Goal: Check status: Check status

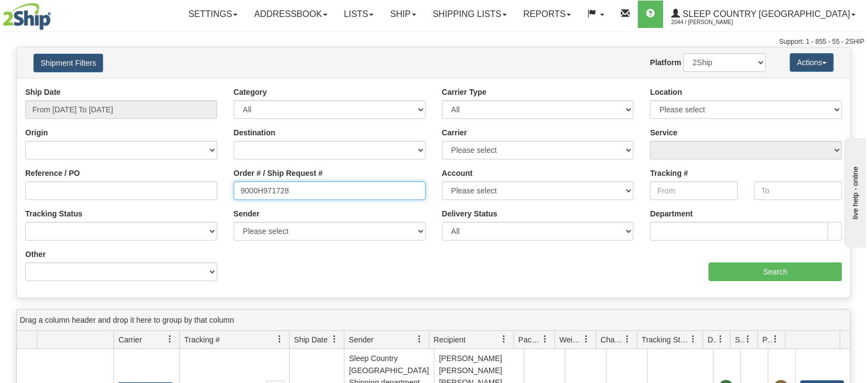
drag, startPoint x: 234, startPoint y: 198, endPoint x: 492, endPoint y: 256, distance: 263.8
click at [215, 87] on div "Reference / PO Order # / Ship Request # 9000H971728 Account Please select [GEOG…" at bounding box center [433, 87] width 833 height 0
paste input "2H828034"
type input "9002H828034"
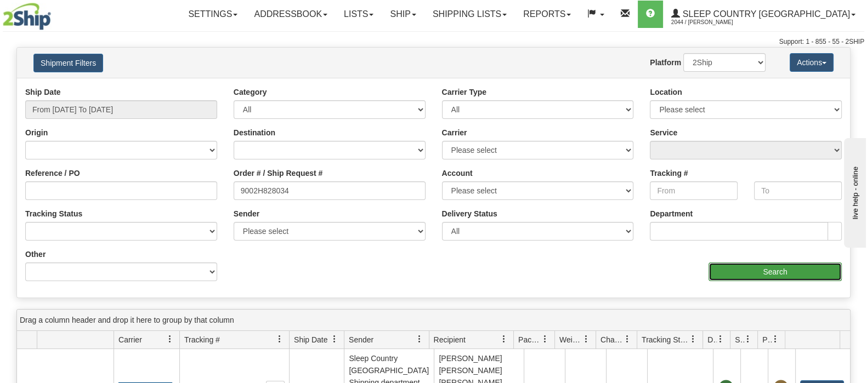
click at [735, 265] on input "Search" at bounding box center [775, 272] width 133 height 19
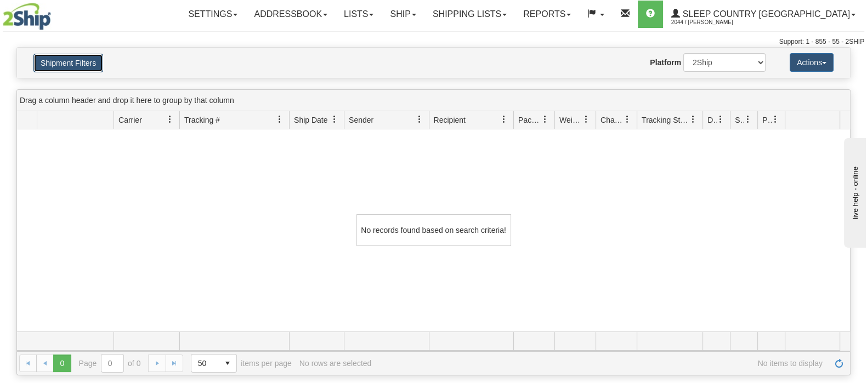
click at [82, 59] on button "Shipment Filters" at bounding box center [68, 63] width 70 height 19
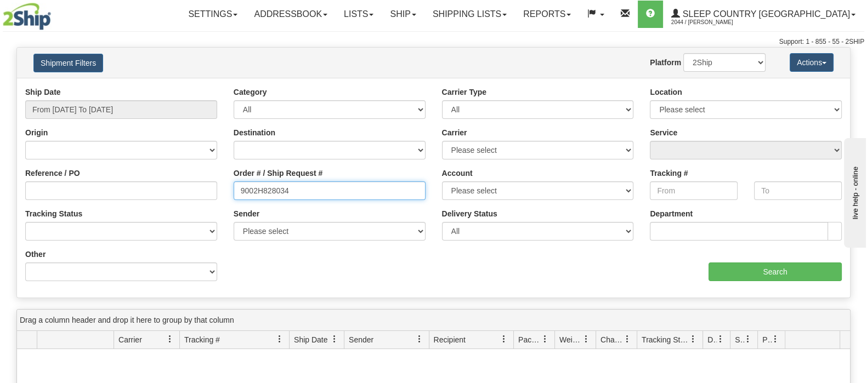
drag, startPoint x: 265, startPoint y: 187, endPoint x: 218, endPoint y: 187, distance: 46.6
click at [218, 87] on div "Reference / PO Order # / Ship Request # 9002H828034 Account Please select [GEOG…" at bounding box center [433, 87] width 833 height 0
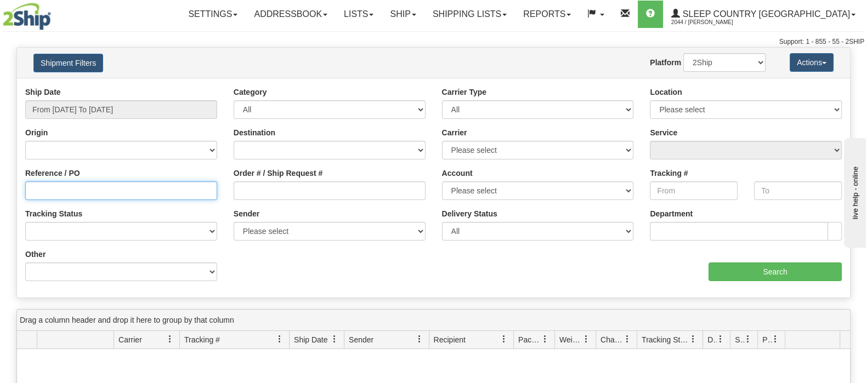
click at [173, 191] on input "Reference / PO" at bounding box center [121, 191] width 192 height 19
paste input "9002H828034"
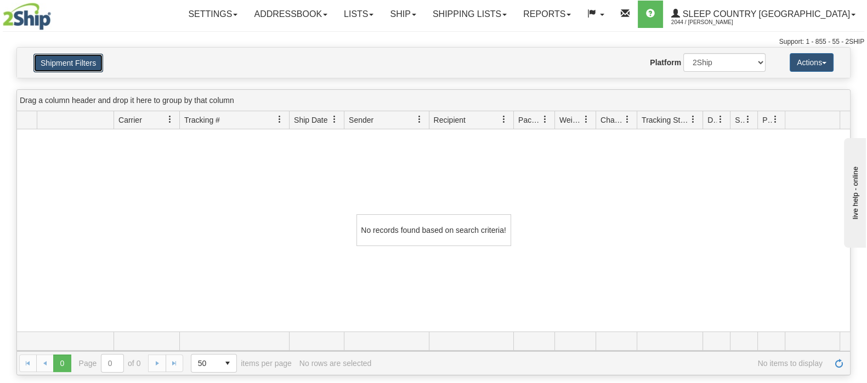
drag, startPoint x: 81, startPoint y: 57, endPoint x: 121, endPoint y: 88, distance: 50.5
click at [81, 58] on button "Shipment Filters" at bounding box center [68, 63] width 70 height 19
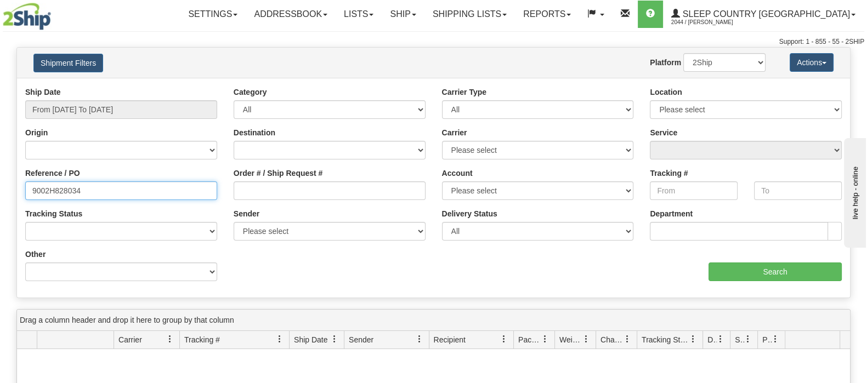
drag, startPoint x: 71, startPoint y: 198, endPoint x: -74, endPoint y: 198, distance: 144.3
click at [0, 198] on html "Upgrade Account Cancel Toggle navigation Settings New Senders" at bounding box center [433, 191] width 867 height 383
type input "3008308"
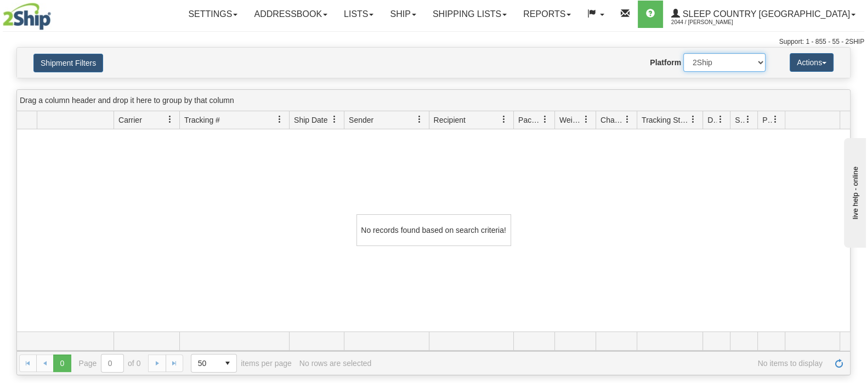
click at [721, 57] on select "2Ship Imported" at bounding box center [725, 62] width 82 height 19
select select "1"
click at [684, 53] on select "2Ship Imported" at bounding box center [725, 62] width 82 height 19
click at [94, 57] on button "Shipment Filters" at bounding box center [68, 63] width 70 height 19
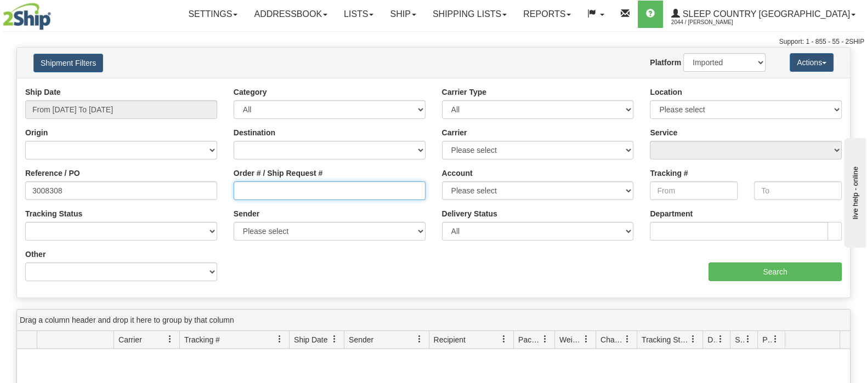
click at [273, 193] on input "Order # / Ship Request #" at bounding box center [330, 191] width 192 height 19
drag, startPoint x: 62, startPoint y: 192, endPoint x: -72, endPoint y: 191, distance: 133.9
click at [0, 191] on html "Upgrade Account Cancel Toggle navigation Settings New Senders" at bounding box center [433, 191] width 867 height 383
click at [264, 195] on input "Order # / Ship Request #" at bounding box center [330, 191] width 192 height 19
paste input "9002H828034"
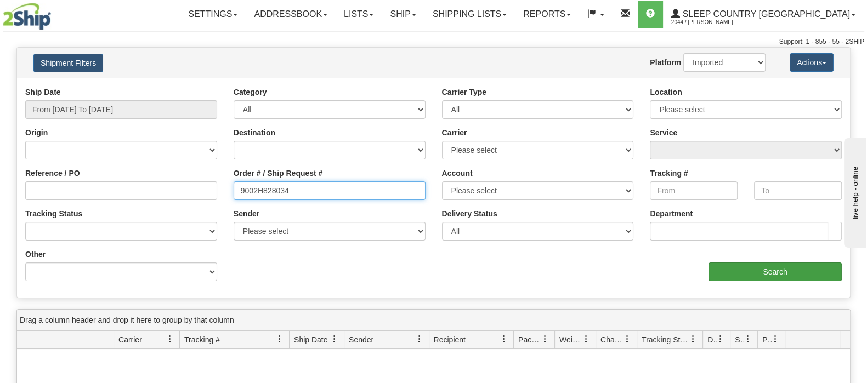
type input "9002H828034"
click at [744, 269] on input "Search" at bounding box center [775, 272] width 133 height 19
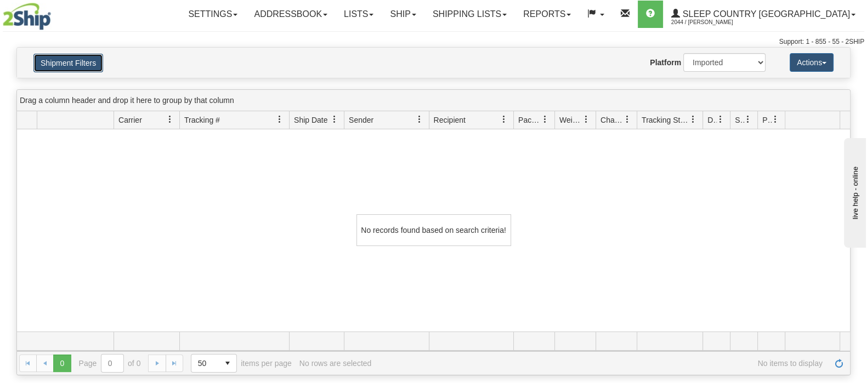
click at [62, 60] on button "Shipment Filters" at bounding box center [68, 63] width 70 height 19
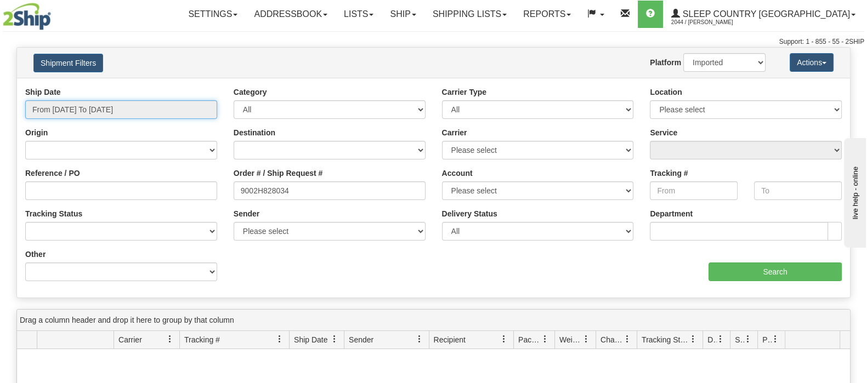
click at [120, 111] on input "From [DATE] To [DATE]" at bounding box center [121, 109] width 192 height 19
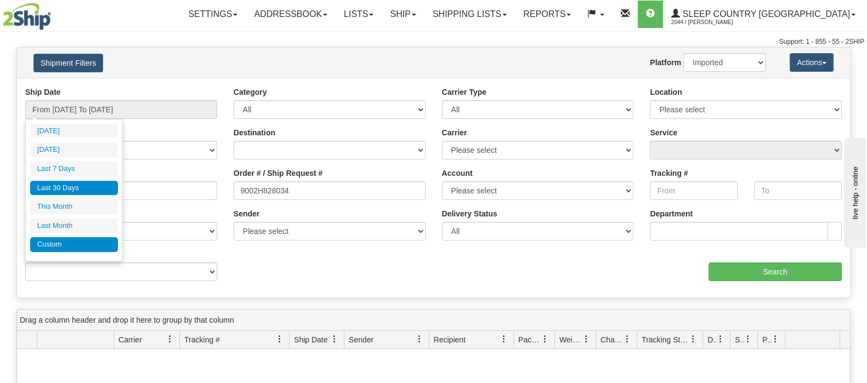
click at [92, 246] on li "Custom" at bounding box center [74, 245] width 88 height 15
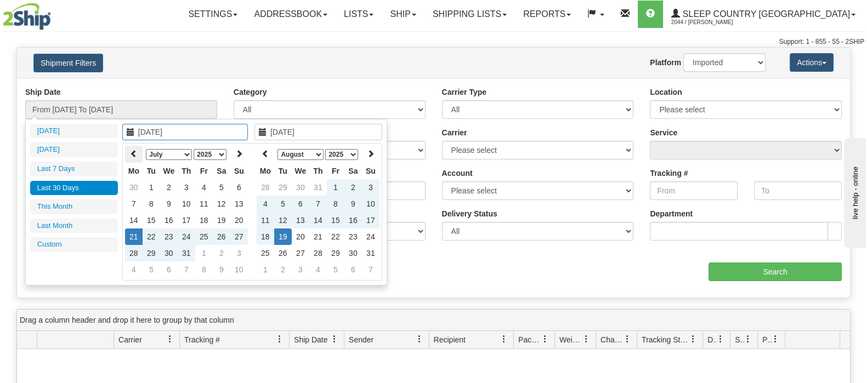
click at [127, 152] on th at bounding box center [134, 154] width 18 height 17
click at [133, 153] on icon at bounding box center [134, 154] width 8 height 8
type input "[DATE]"
click at [184, 188] on td "1" at bounding box center [187, 187] width 18 height 16
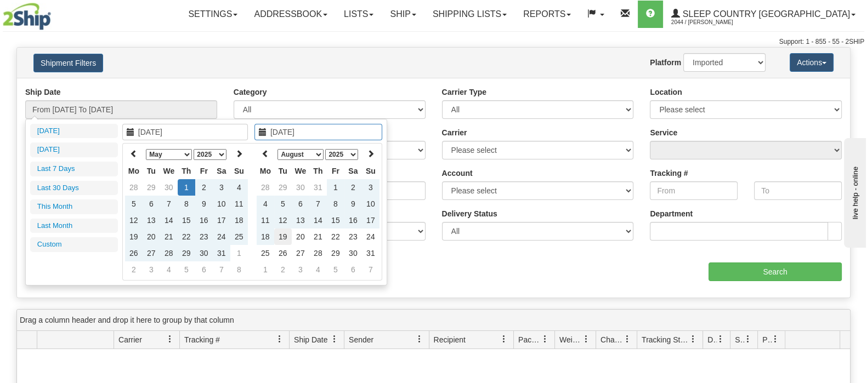
type input "[DATE]"
click at [283, 236] on td "19" at bounding box center [283, 237] width 18 height 16
type input "From [DATE] To [DATE]"
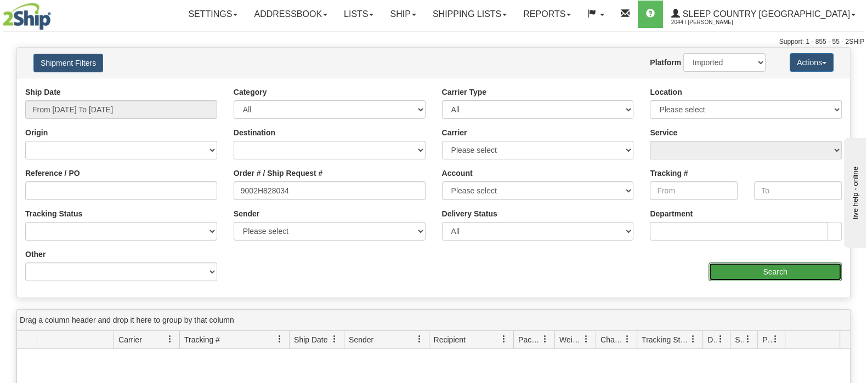
click at [716, 267] on input "Search" at bounding box center [775, 272] width 133 height 19
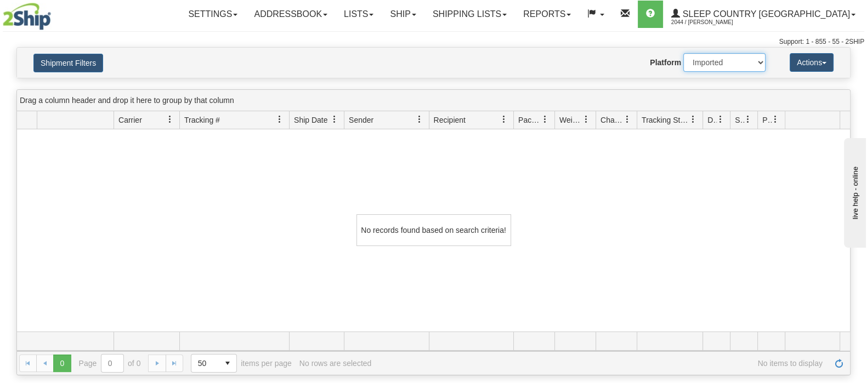
click at [716, 63] on select "2Ship Imported" at bounding box center [725, 62] width 82 height 19
select select "0"
click at [684, 53] on select "2Ship Imported" at bounding box center [725, 62] width 82 height 19
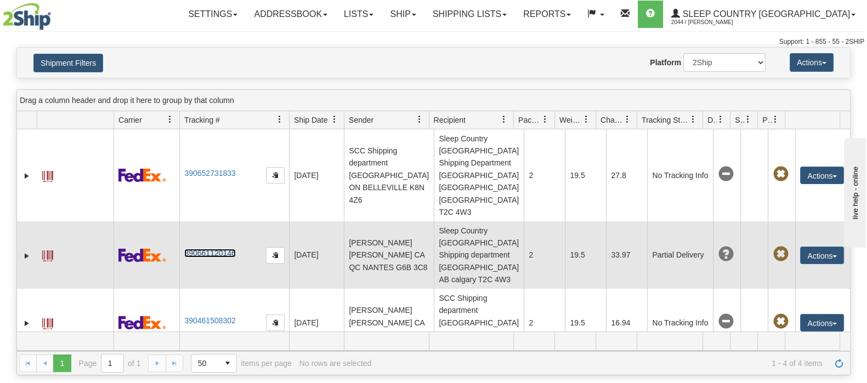
click at [212, 249] on link "390661120146" at bounding box center [209, 253] width 51 height 9
